Goal: Navigation & Orientation: Find specific page/section

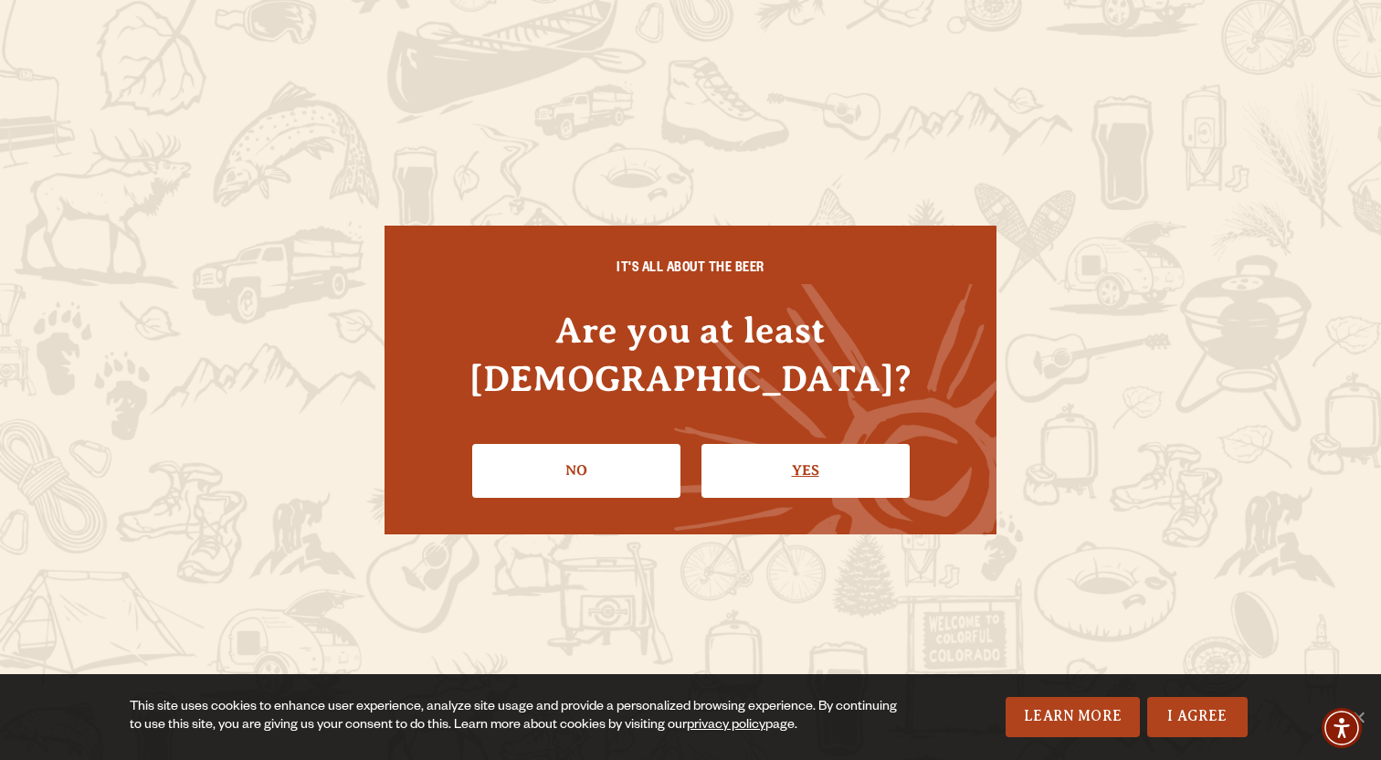
click at [761, 444] on link "Yes" at bounding box center [805, 470] width 208 height 53
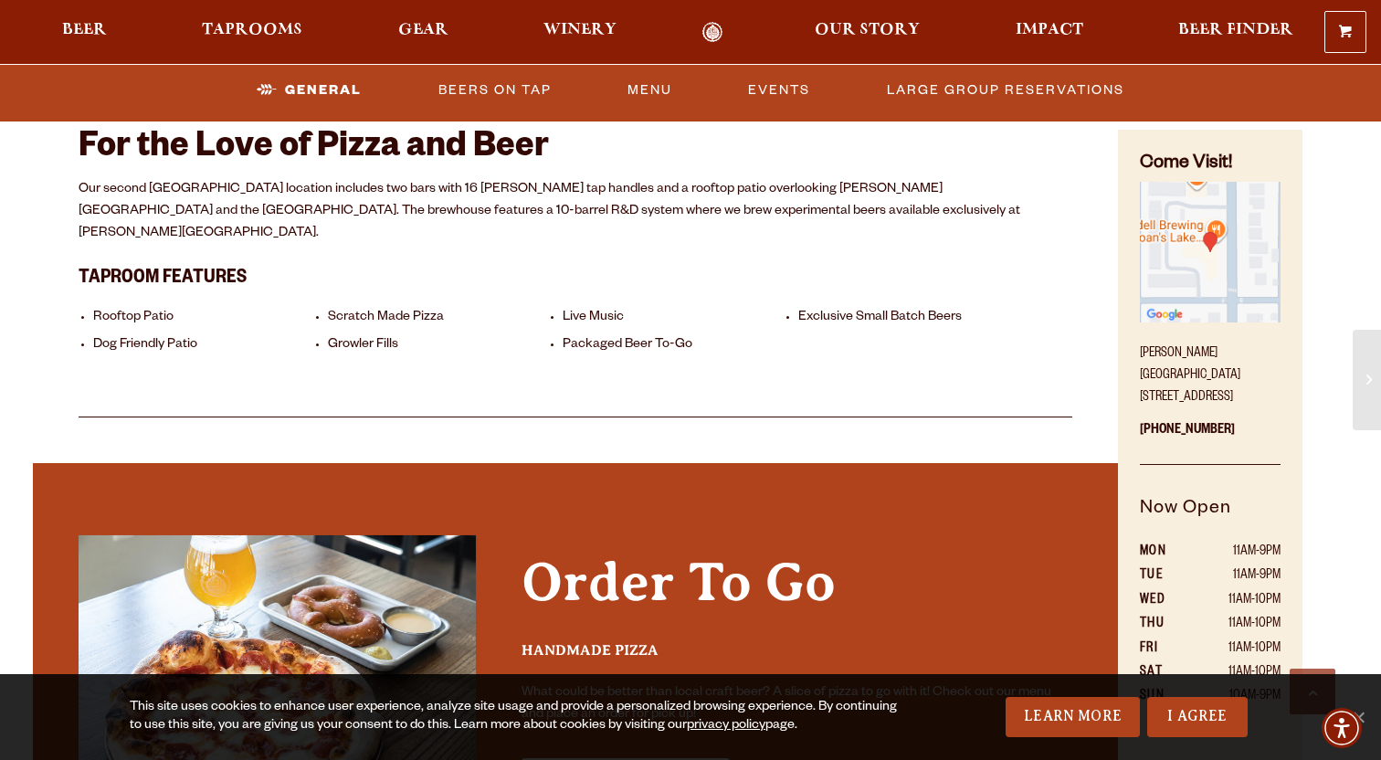
scroll to position [694, 0]
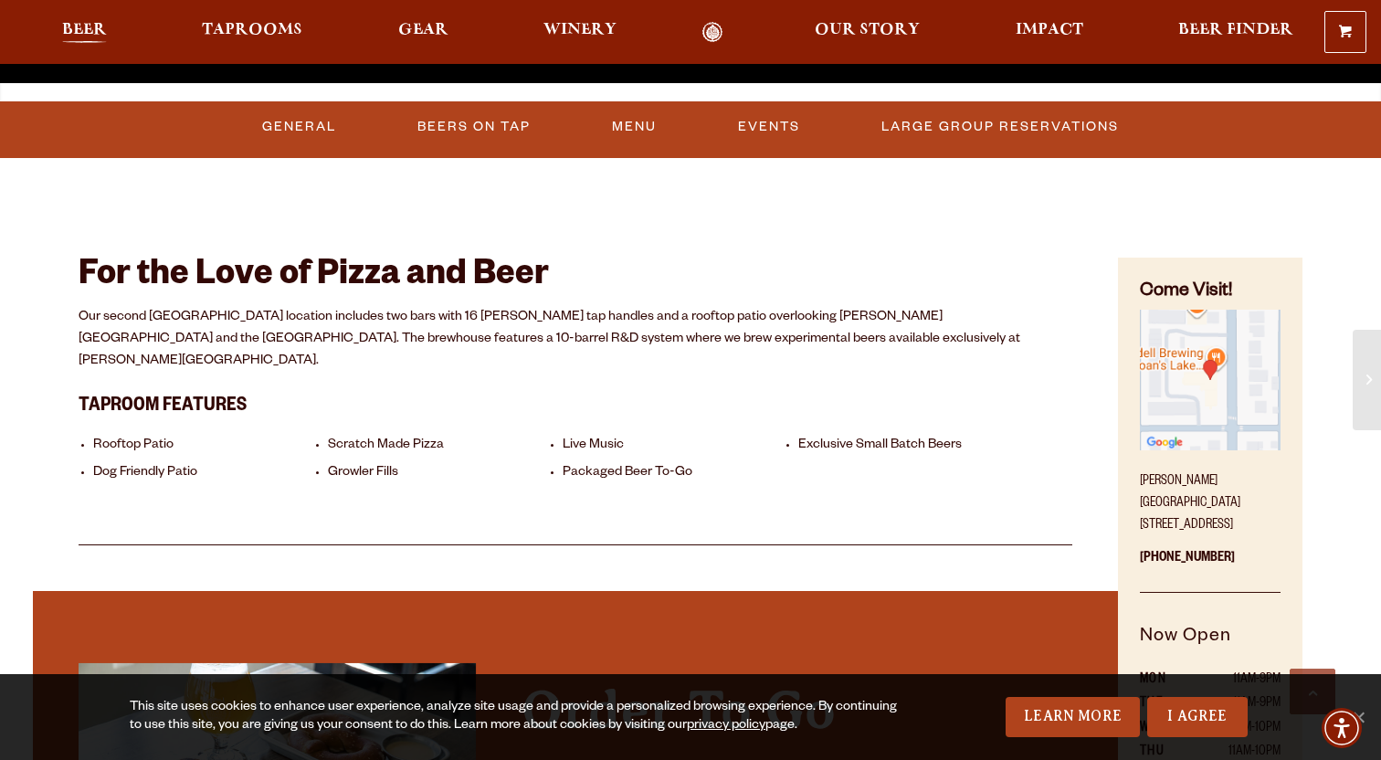
click at [109, 25] on link "Beer" at bounding box center [84, 32] width 68 height 21
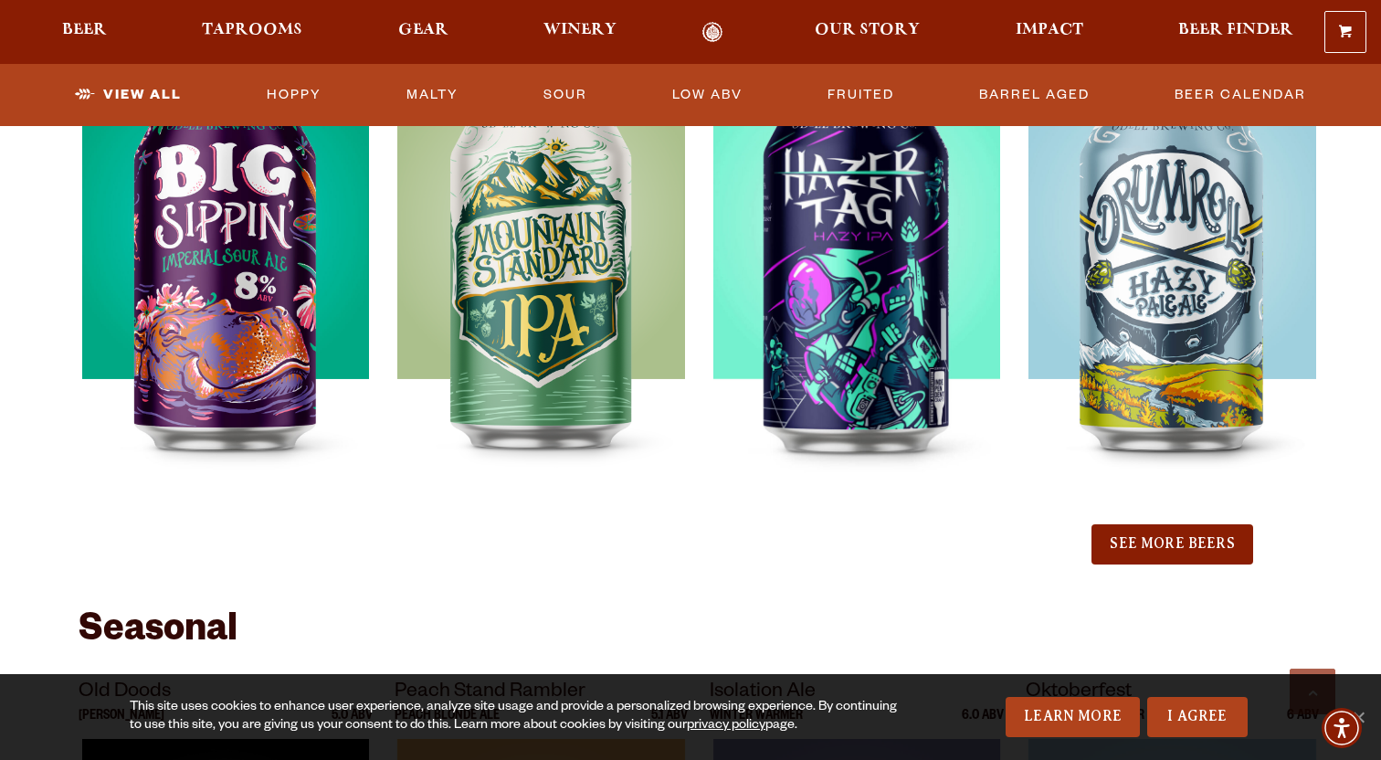
scroll to position [2071, 0]
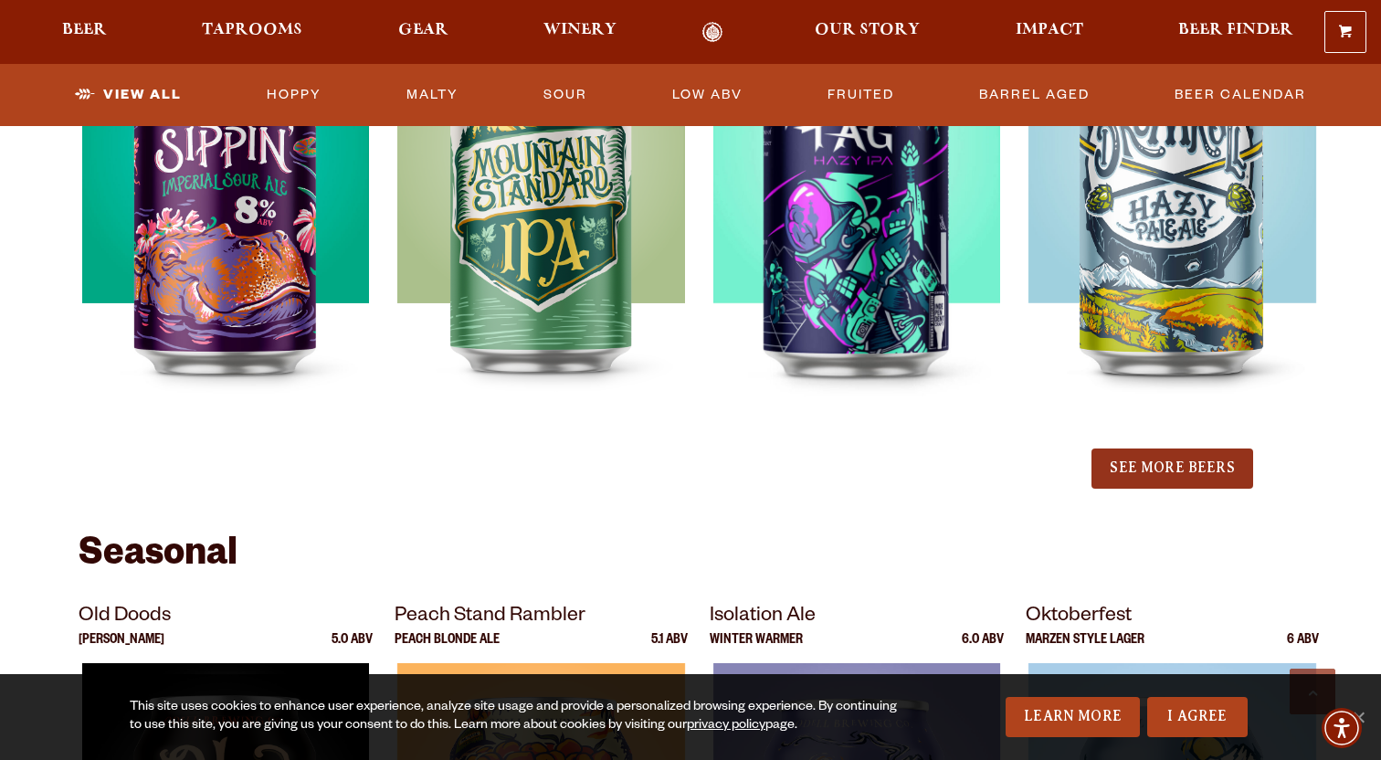
click at [1221, 479] on button "See More Beers" at bounding box center [1171, 468] width 161 height 40
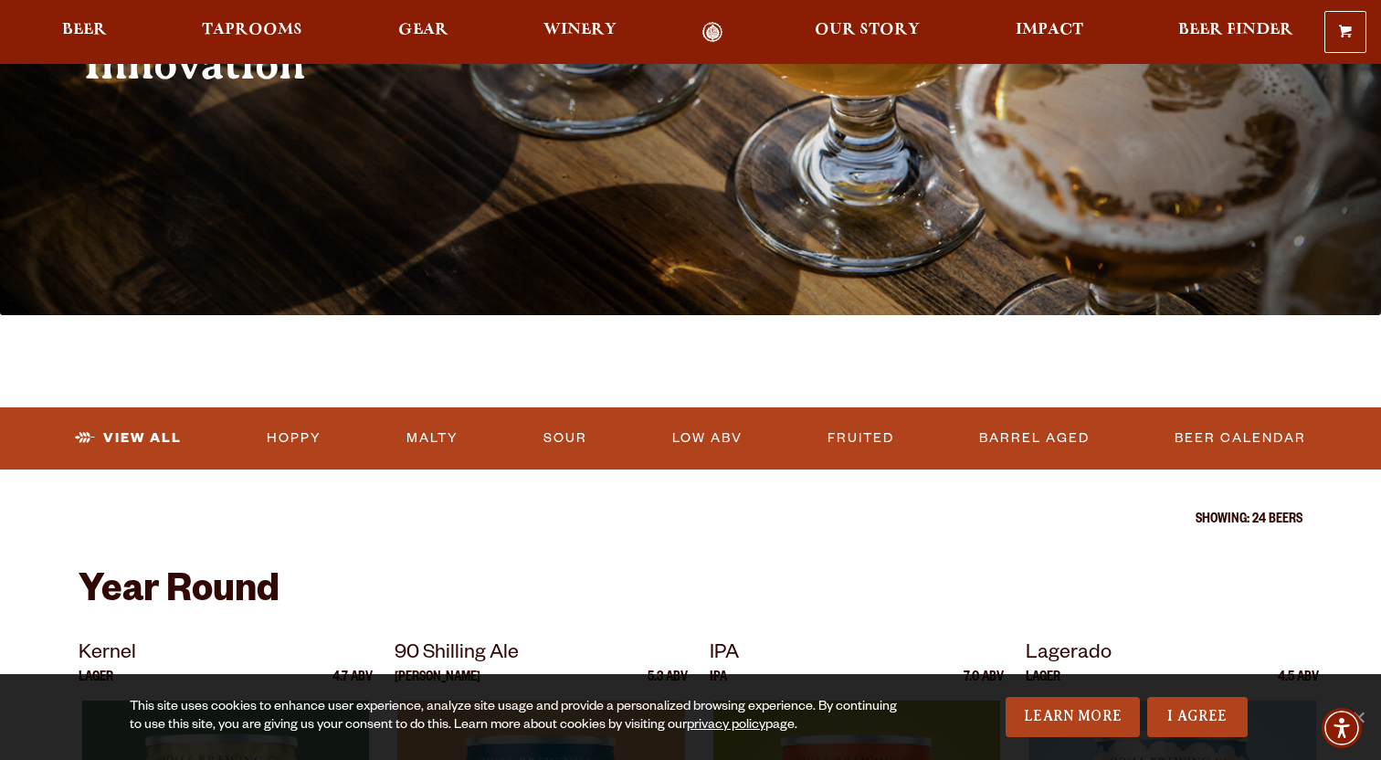
scroll to position [270, 0]
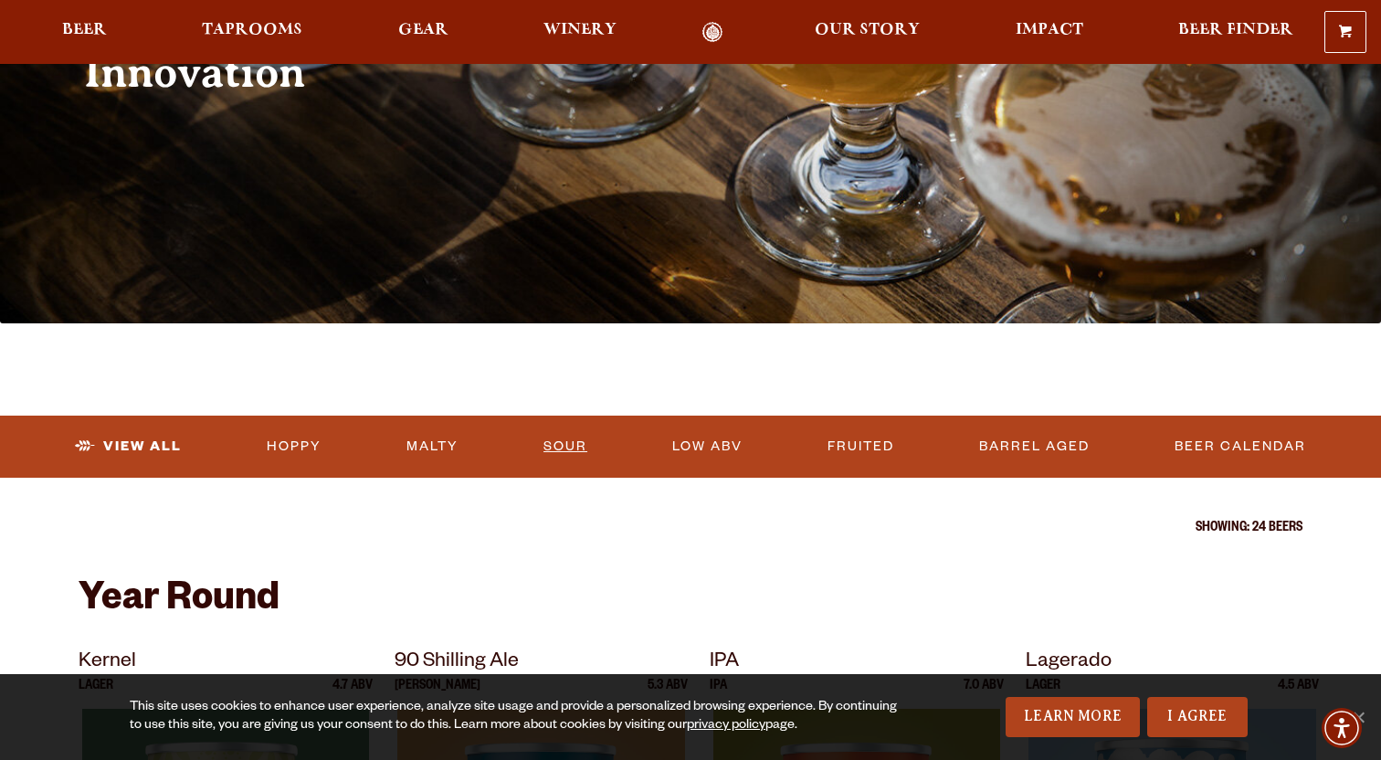
click at [549, 438] on link "Sour" at bounding box center [565, 447] width 58 height 42
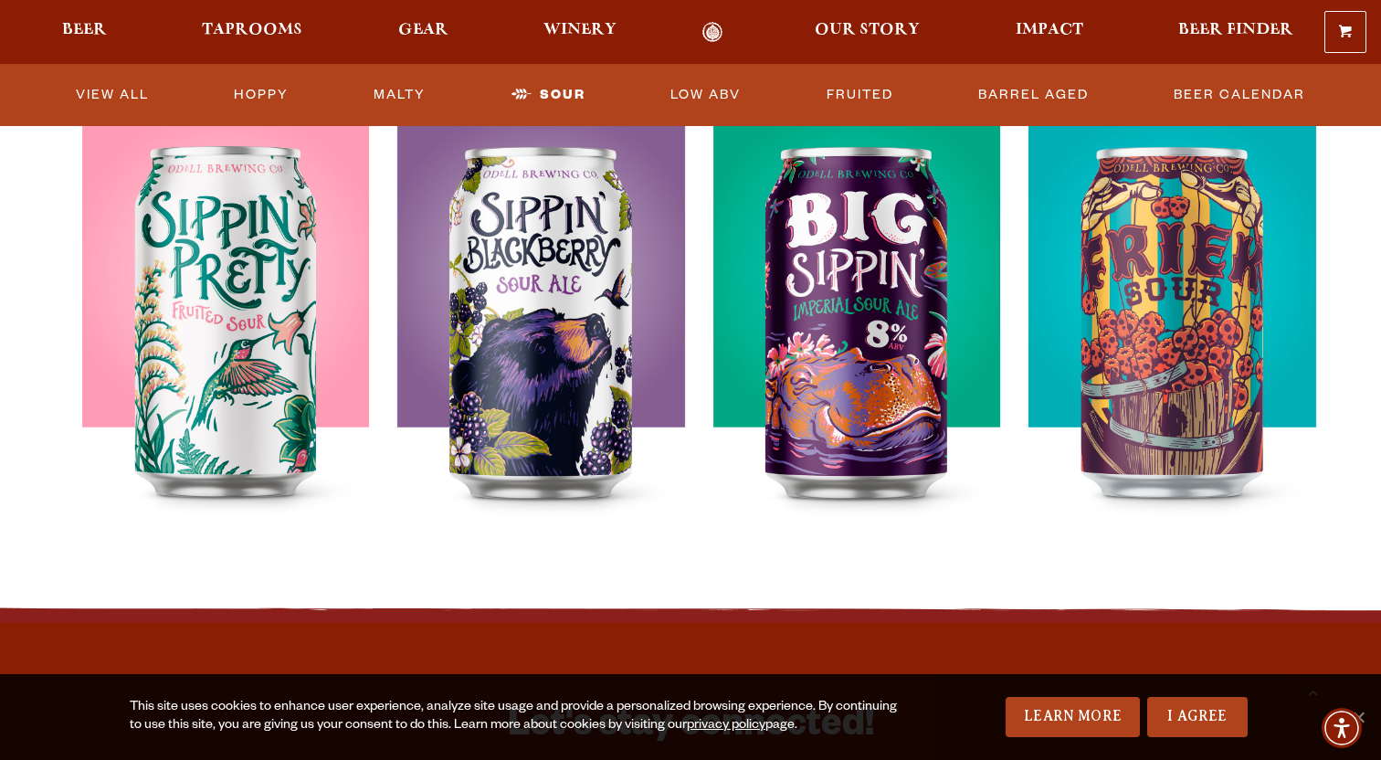
scroll to position [694, 0]
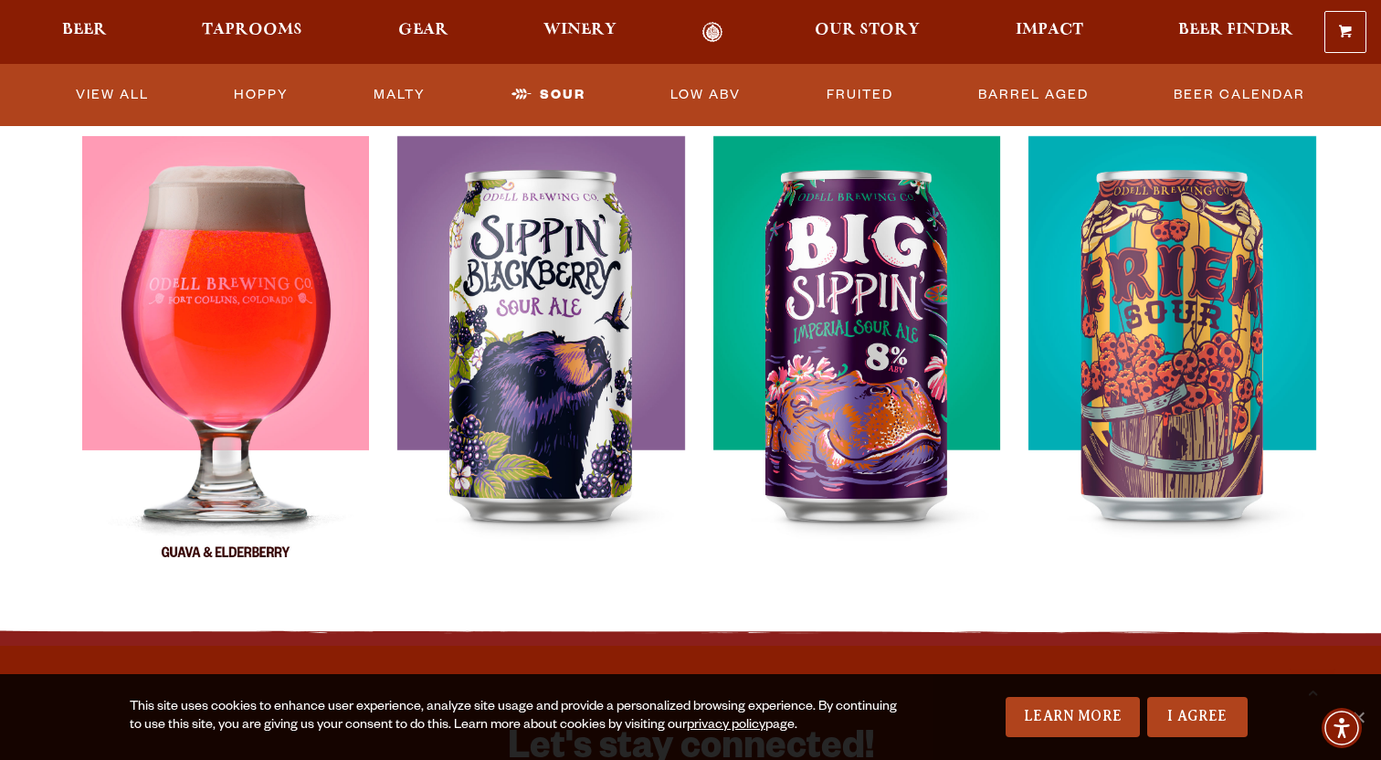
click at [94, 305] on div at bounding box center [226, 364] width 294 height 457
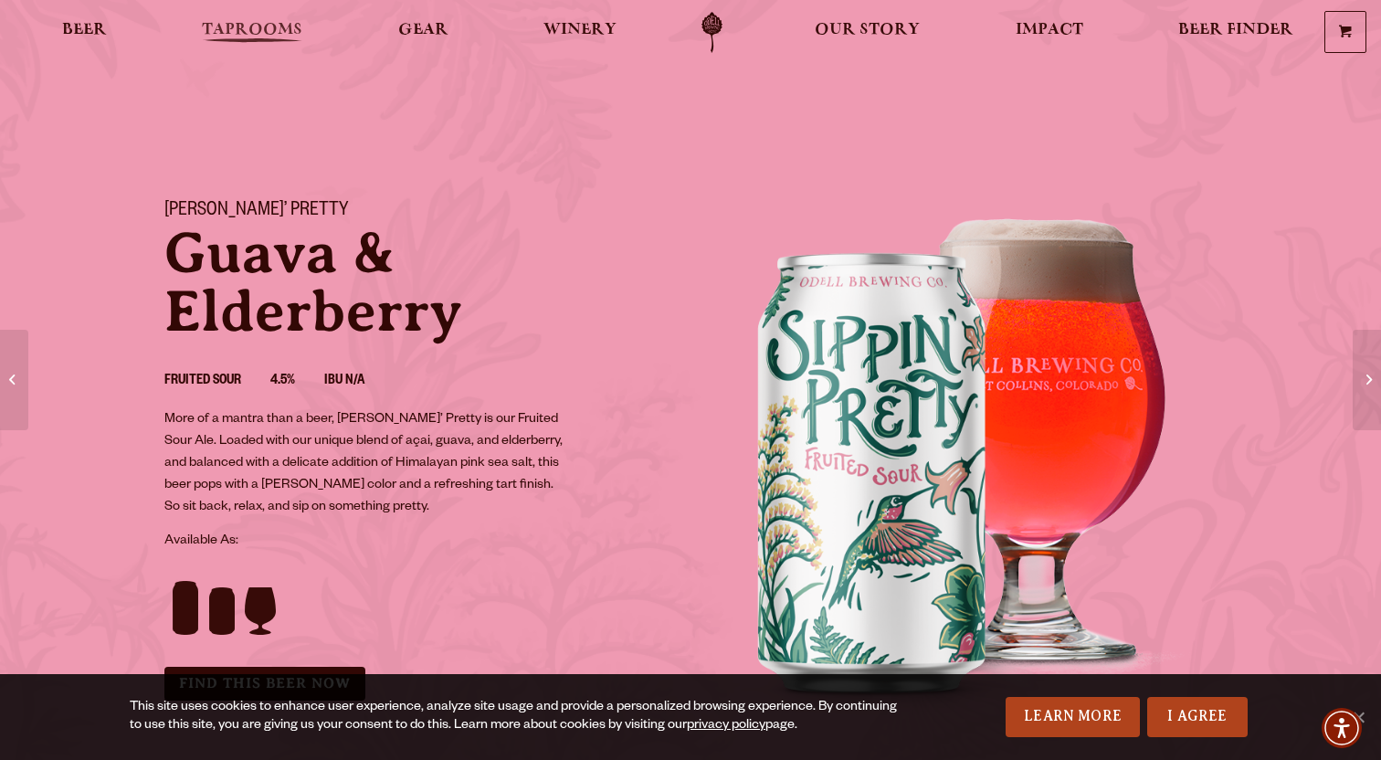
click at [272, 23] on link "Taprooms" at bounding box center [252, 32] width 124 height 41
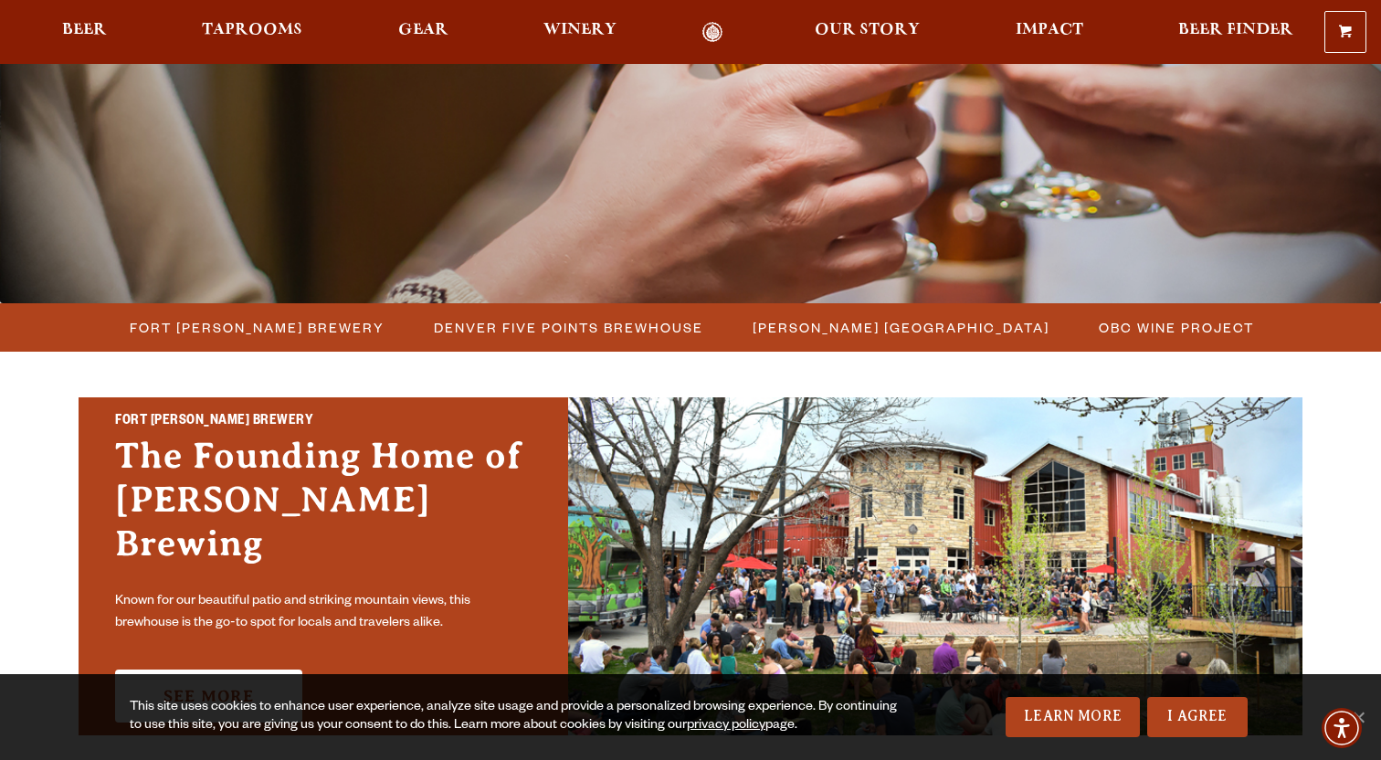
scroll to position [405, 0]
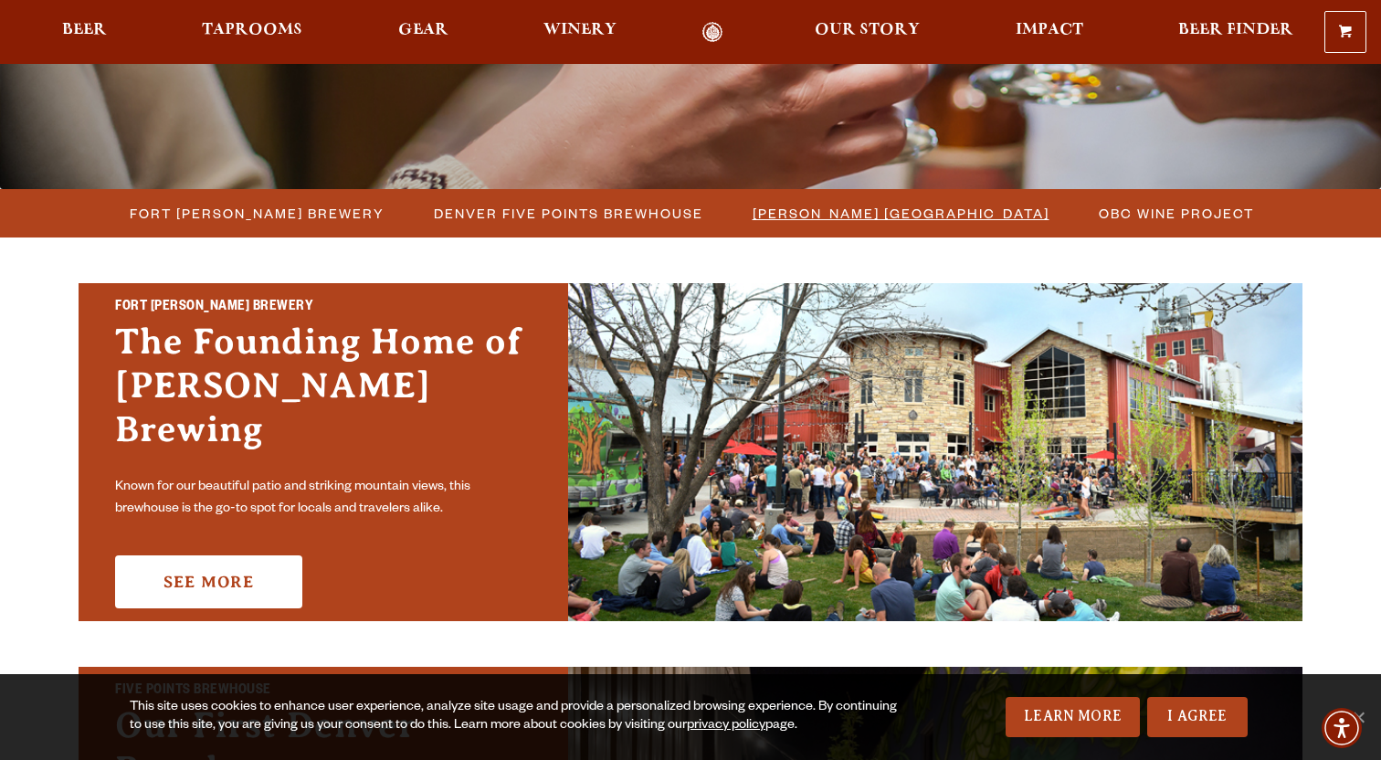
click at [808, 216] on span "[PERSON_NAME] [GEOGRAPHIC_DATA]" at bounding box center [901, 213] width 297 height 26
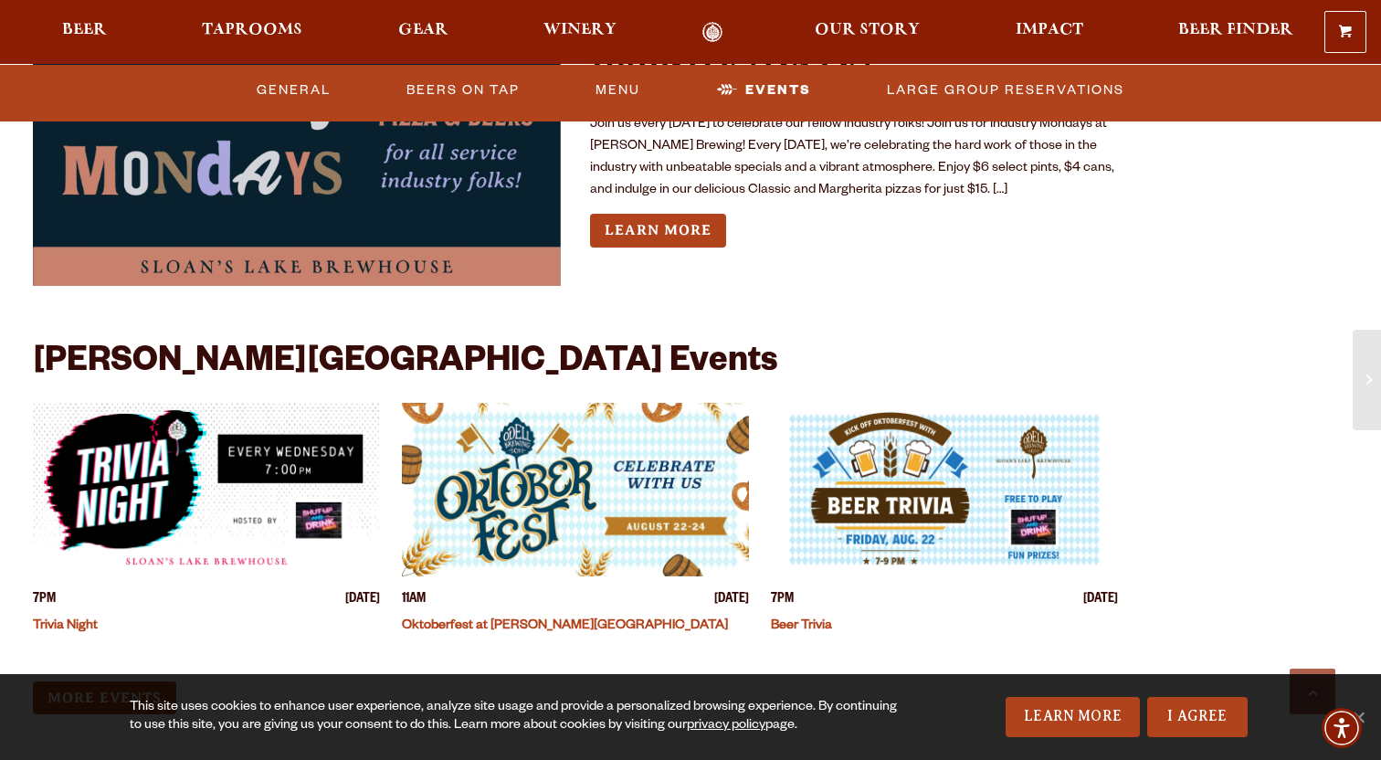
scroll to position [1820, 0]
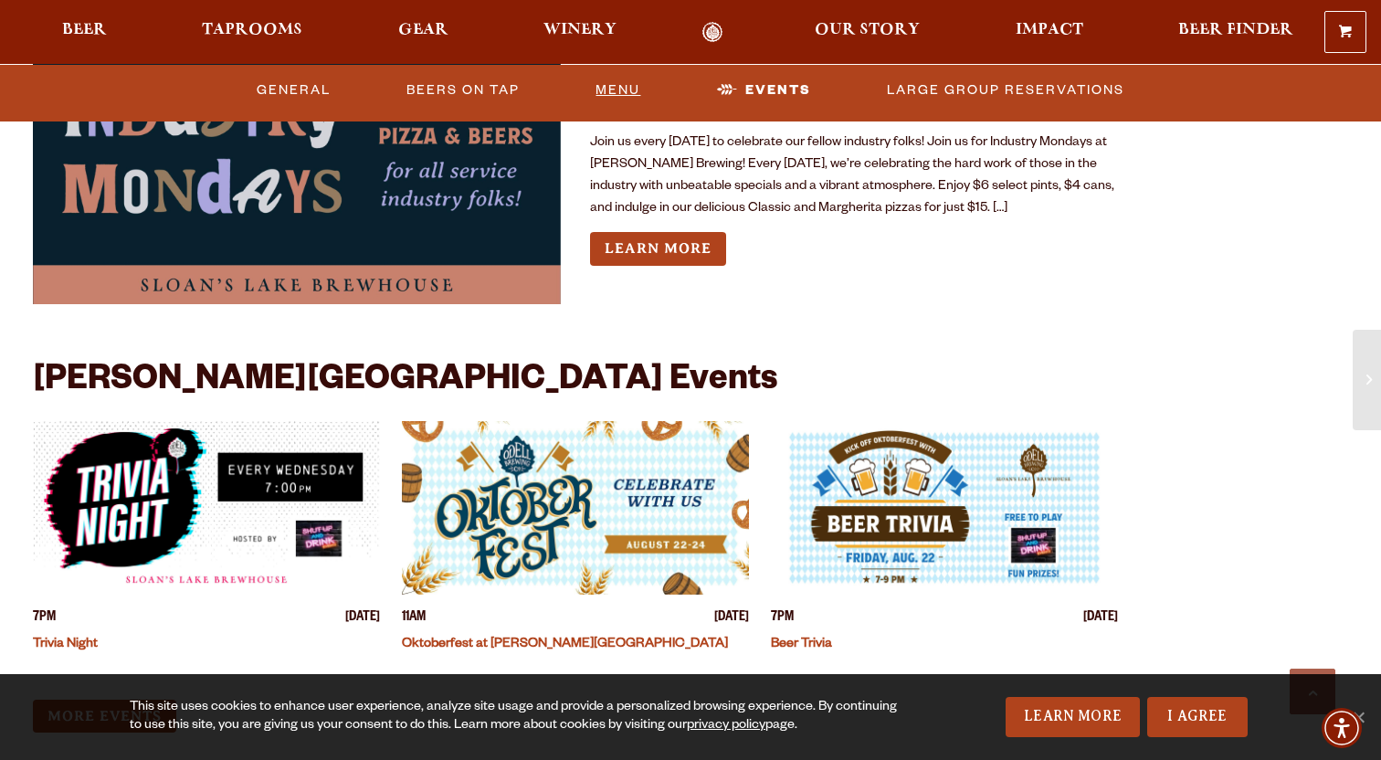
click at [601, 89] on link "Menu" at bounding box center [617, 89] width 59 height 42
